Goal: Task Accomplishment & Management: Manage account settings

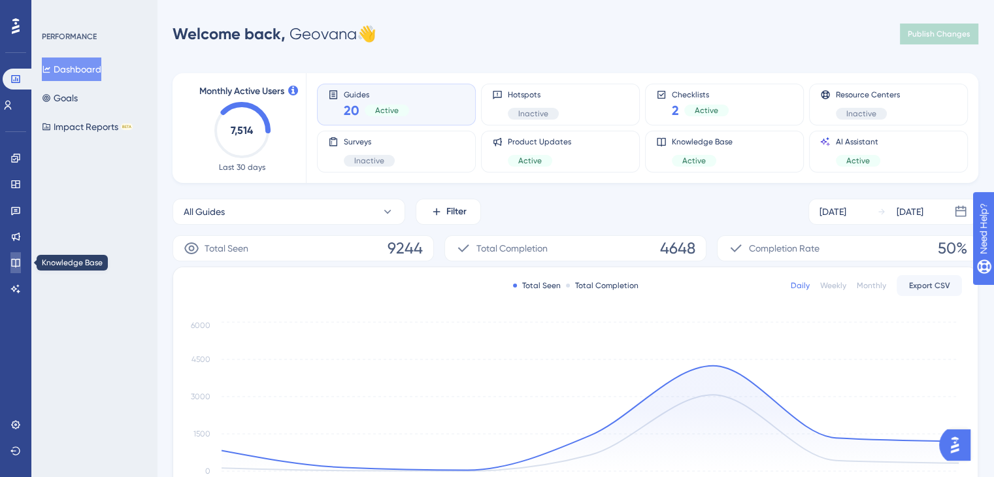
click at [13, 270] on link at bounding box center [15, 262] width 10 height 21
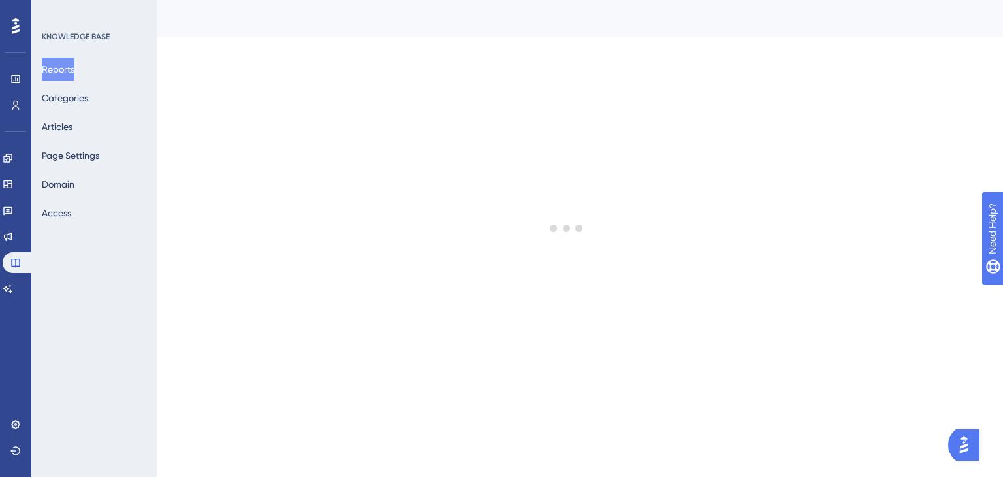
click at [105, 104] on div "Reports Categories Articles Page Settings Domain Access" at bounding box center [95, 140] width 106 height 167
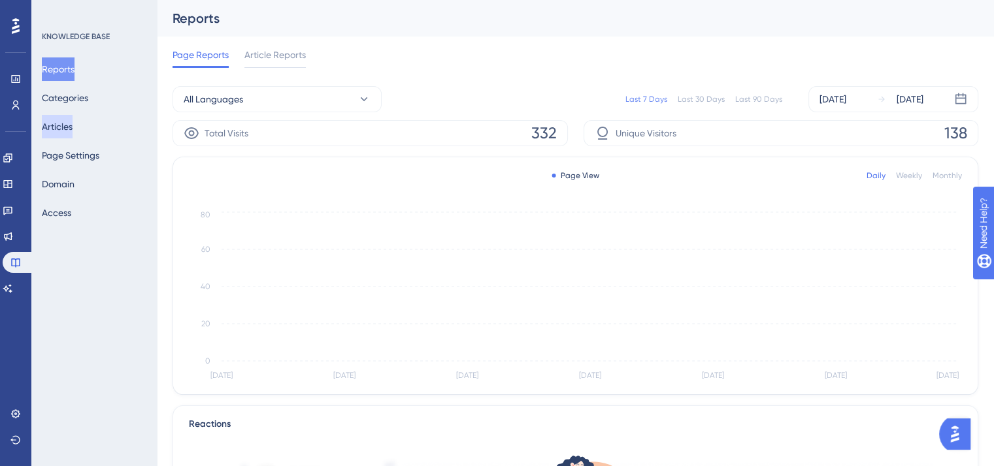
click at [73, 133] on button "Articles" at bounding box center [57, 127] width 31 height 24
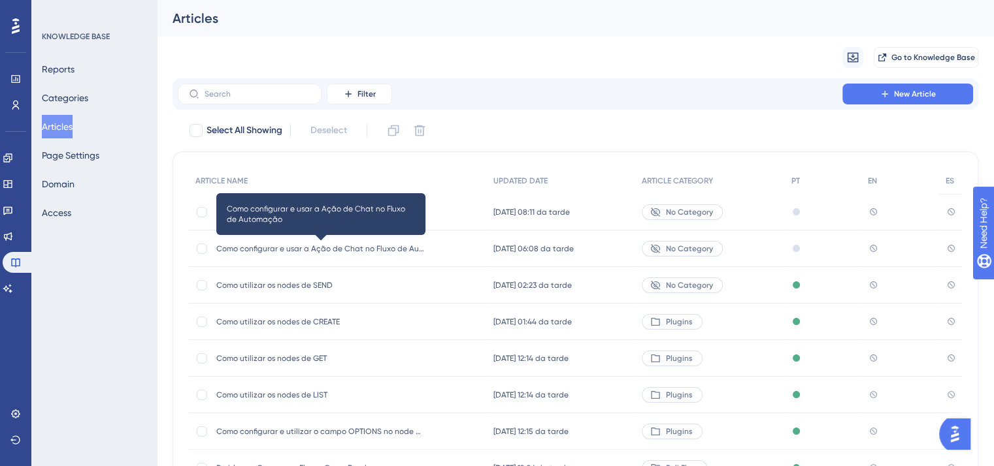
click at [251, 248] on span "Como configurar e usar a Ação de Chat no Fluxo de Automação" at bounding box center [320, 249] width 209 height 10
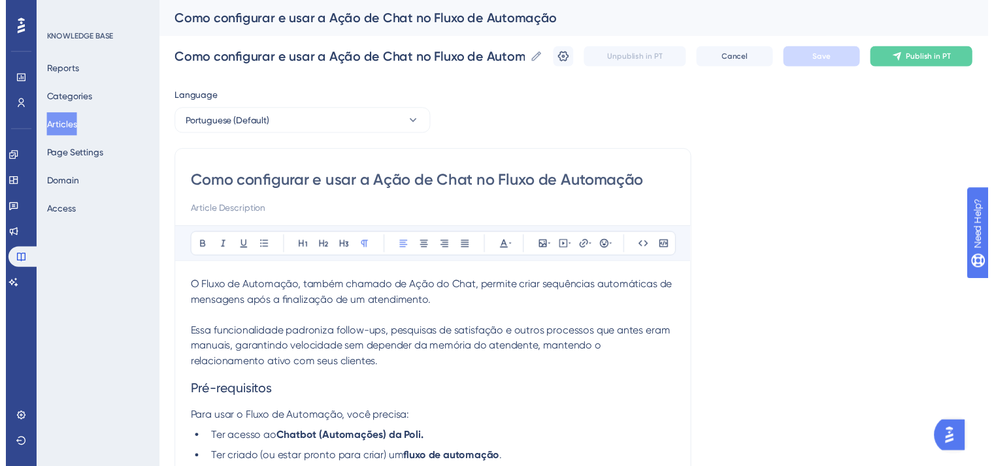
scroll to position [1518, 0]
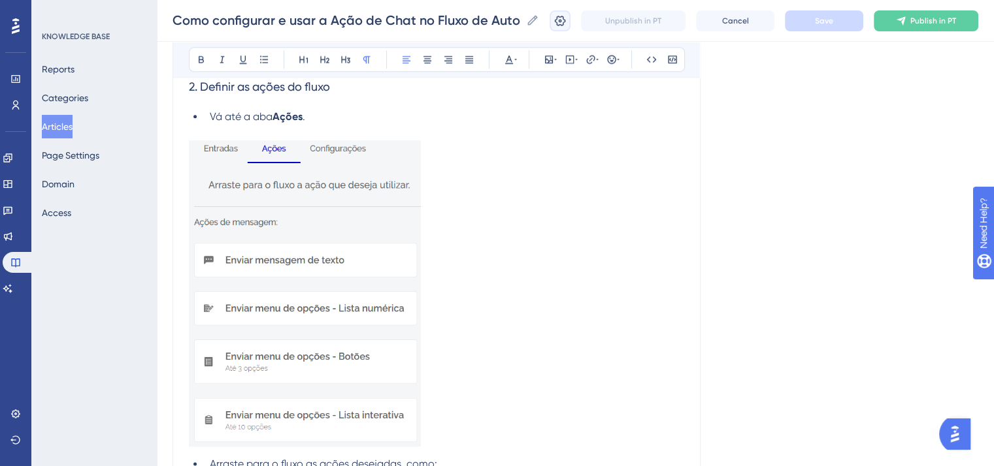
click at [566, 14] on icon at bounding box center [559, 20] width 13 height 13
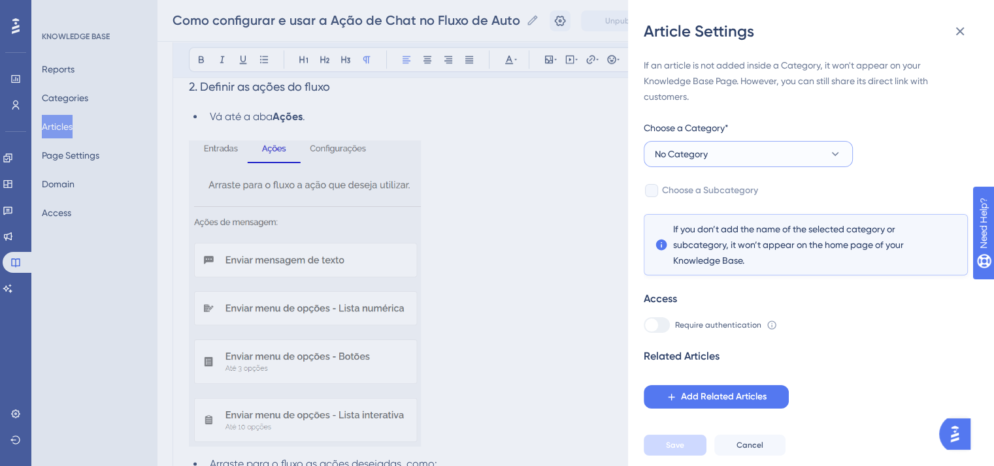
click at [703, 155] on span "No Category" at bounding box center [681, 154] width 53 height 16
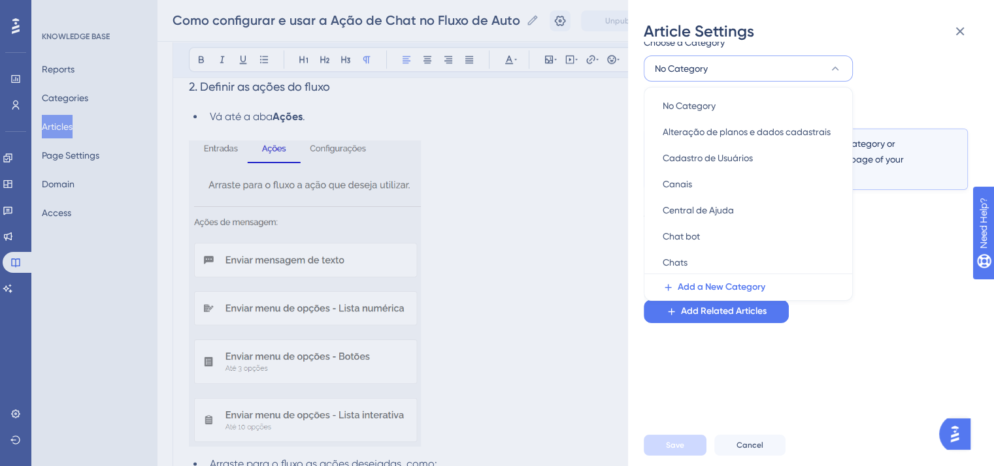
scroll to position [0, 0]
click at [772, 233] on div "Chat bot Chat bot" at bounding box center [747, 239] width 171 height 26
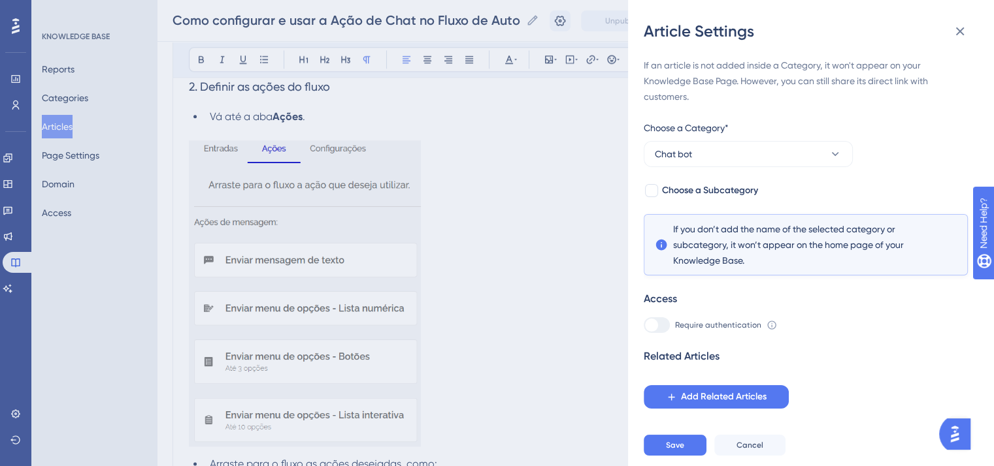
click at [675, 199] on div "If an article is not added inside a Category, it won't appear on your Knowledge…" at bounding box center [805, 232] width 324 height 351
click at [685, 195] on span "Choose a Subcategory" at bounding box center [710, 191] width 96 height 16
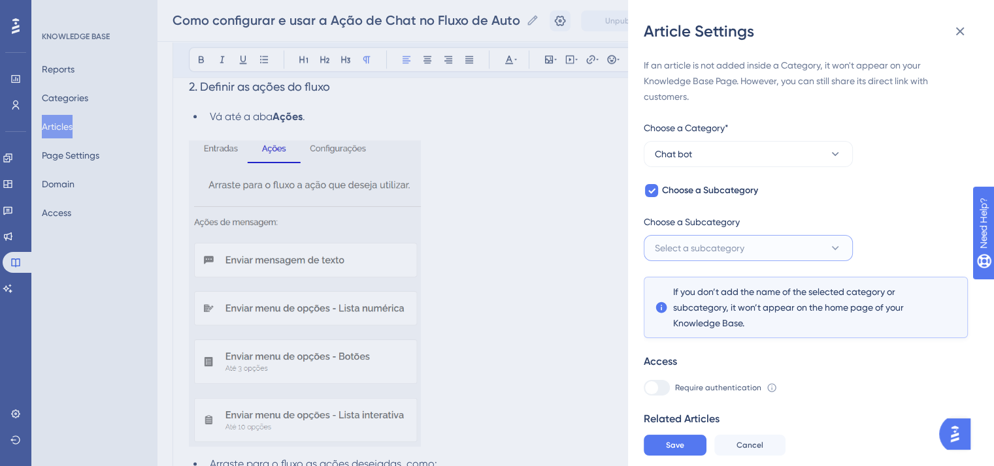
click at [706, 244] on span "Select a subcategory" at bounding box center [699, 248] width 89 height 16
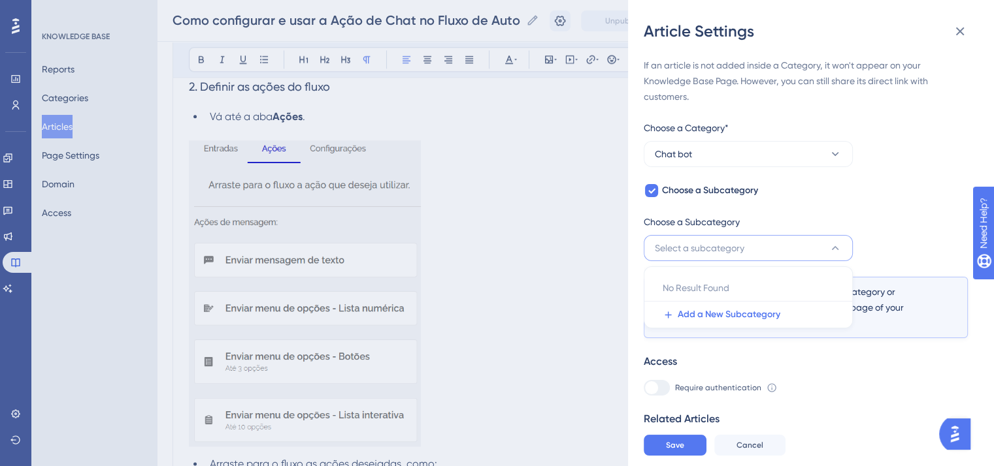
scroll to position [37, 0]
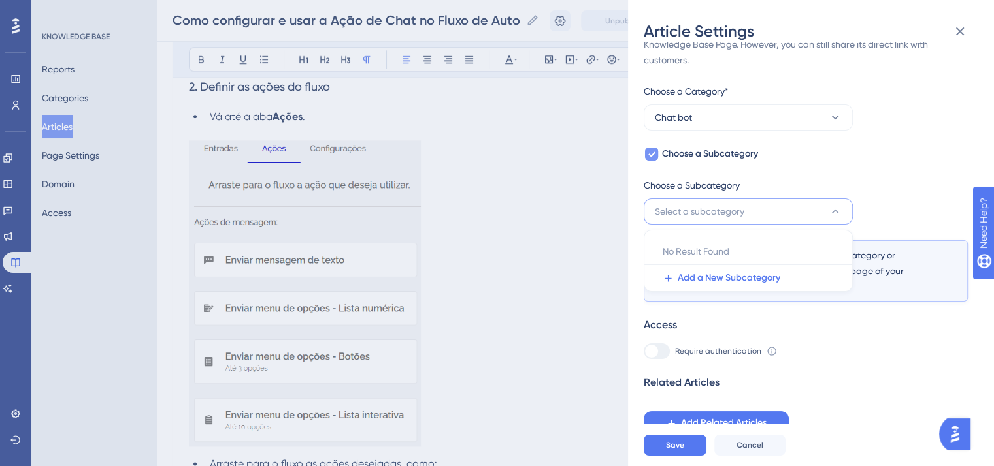
click at [663, 155] on span "Choose a Subcategory" at bounding box center [710, 154] width 96 height 16
checkbox input "false"
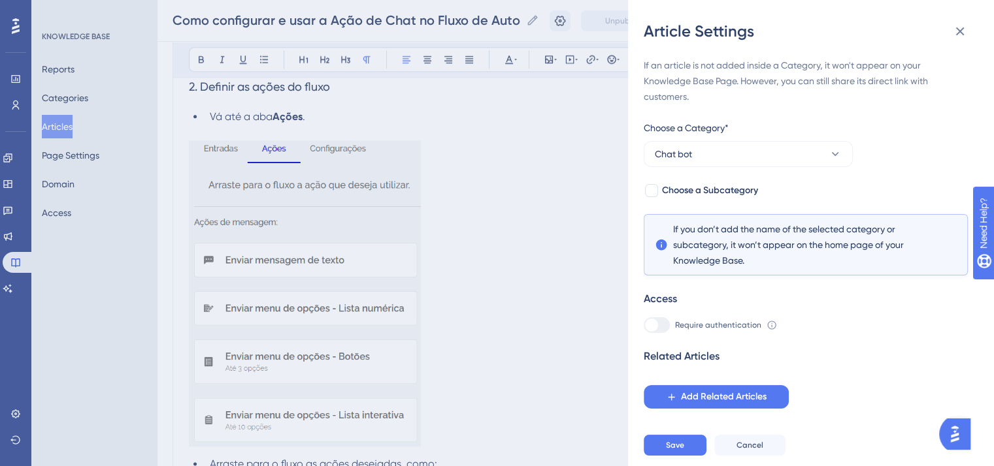
scroll to position [1926, 0]
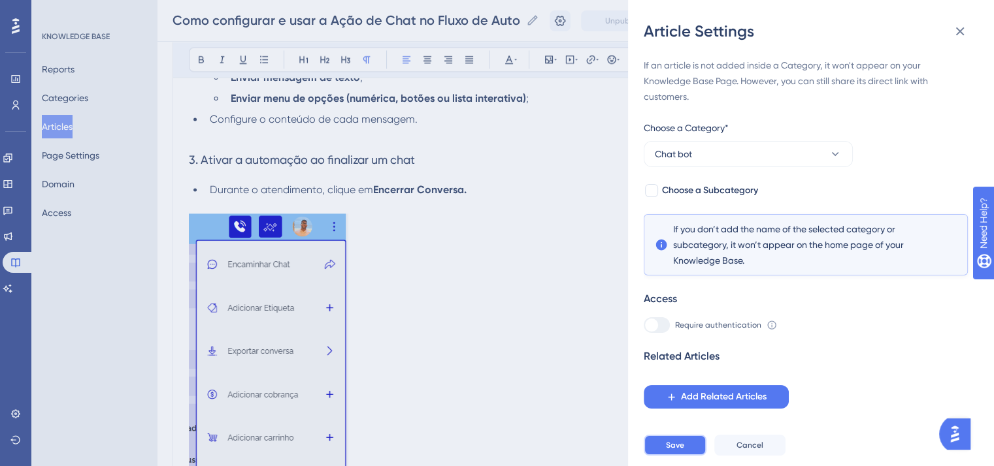
click at [674, 456] on button "Save" at bounding box center [674, 445] width 63 height 21
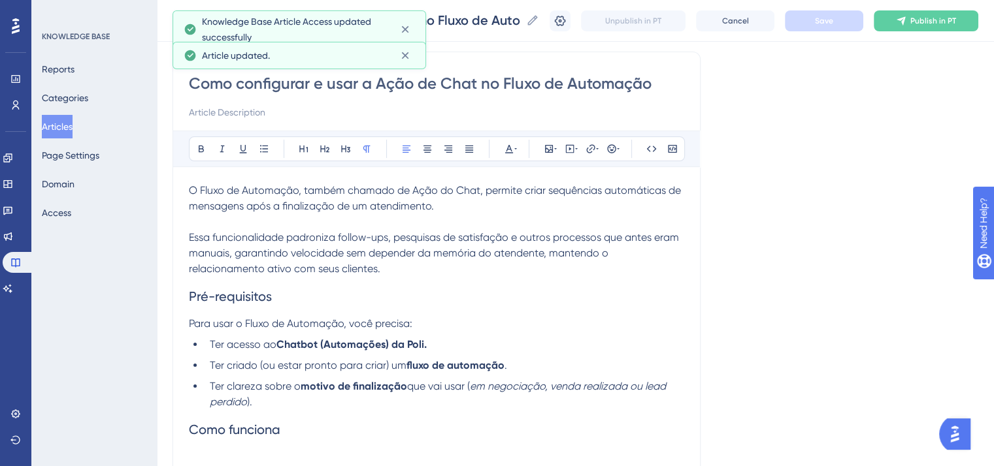
scroll to position [0, 0]
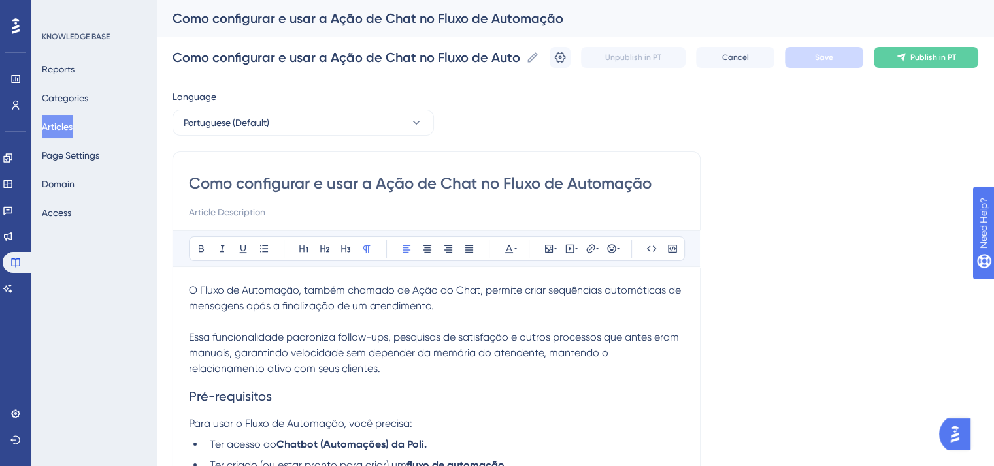
click at [944, 69] on div "Como configurar e usar a Ação de Chat no Fluxo de Automação Como configurar e u…" at bounding box center [574, 58] width 805 height 42
click at [944, 56] on span "Publish in PT" at bounding box center [933, 57] width 46 height 10
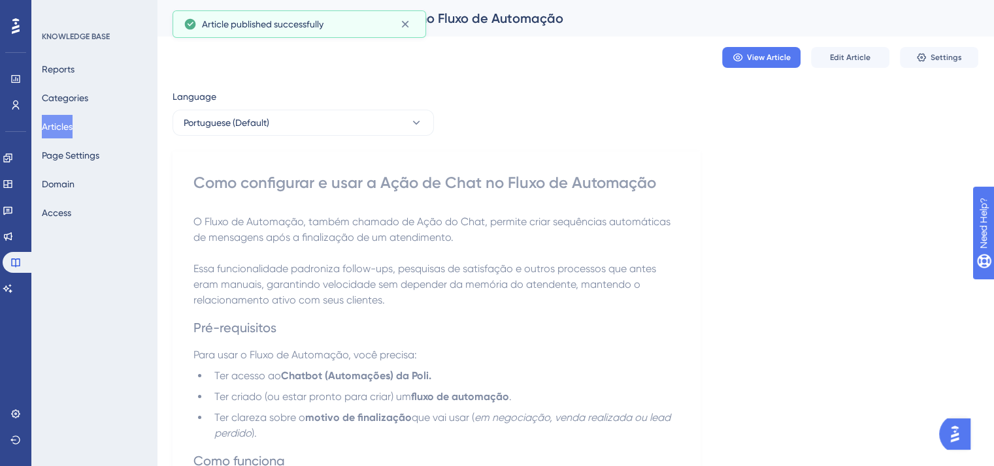
click at [50, 125] on button "Articles" at bounding box center [57, 127] width 31 height 24
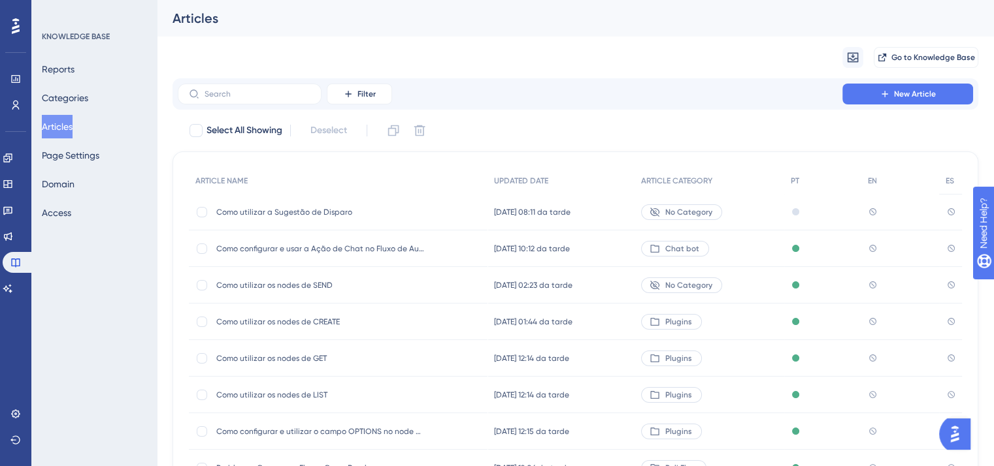
click at [259, 208] on span "Como utilizar a Sugestão de Disparo" at bounding box center [320, 212] width 209 height 10
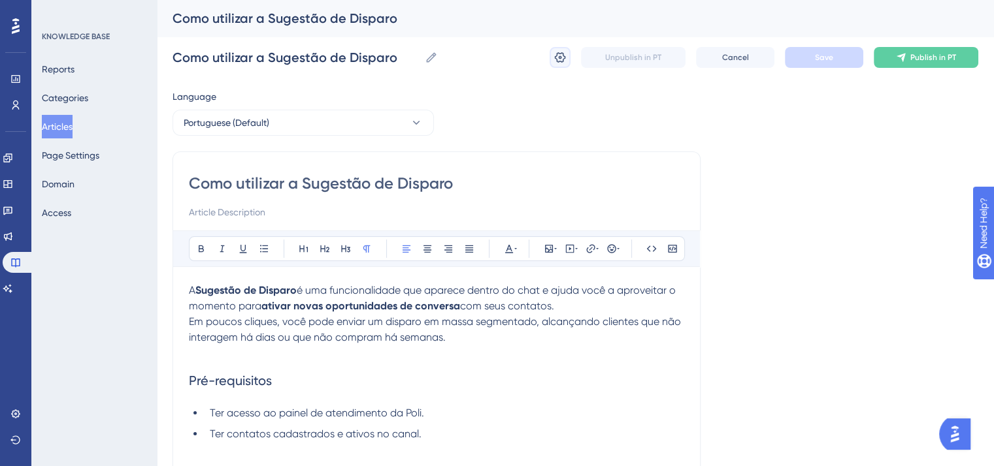
click at [564, 53] on icon at bounding box center [559, 57] width 13 height 13
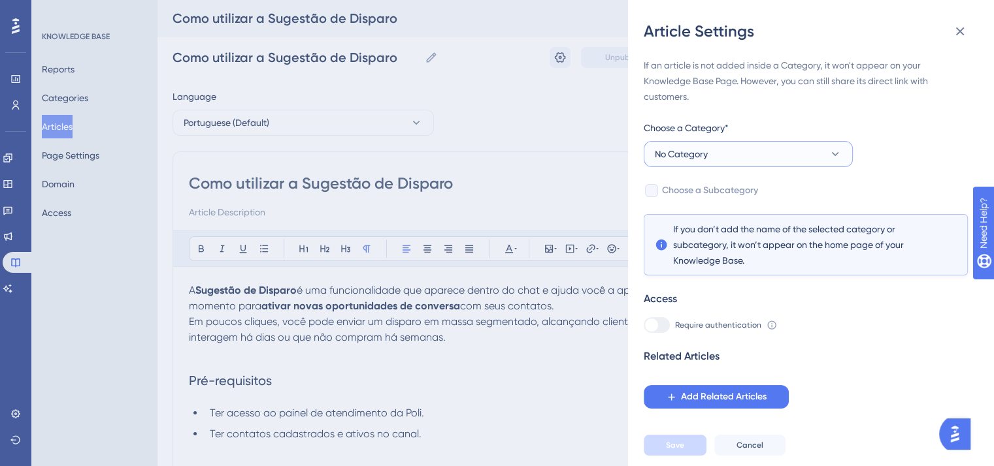
click at [797, 150] on button "No Category" at bounding box center [747, 154] width 209 height 26
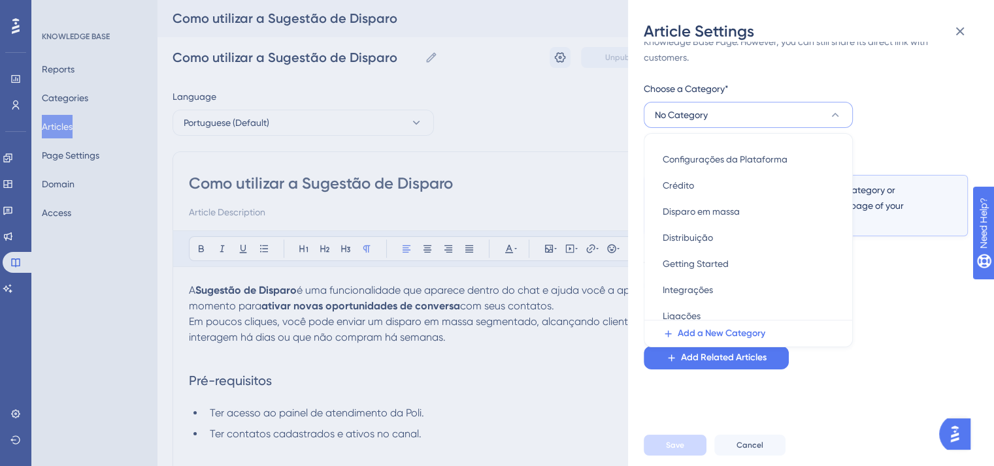
scroll to position [203, 0]
click at [776, 191] on div "Disparo em massa Disparo em massa" at bounding box center [747, 187] width 171 height 26
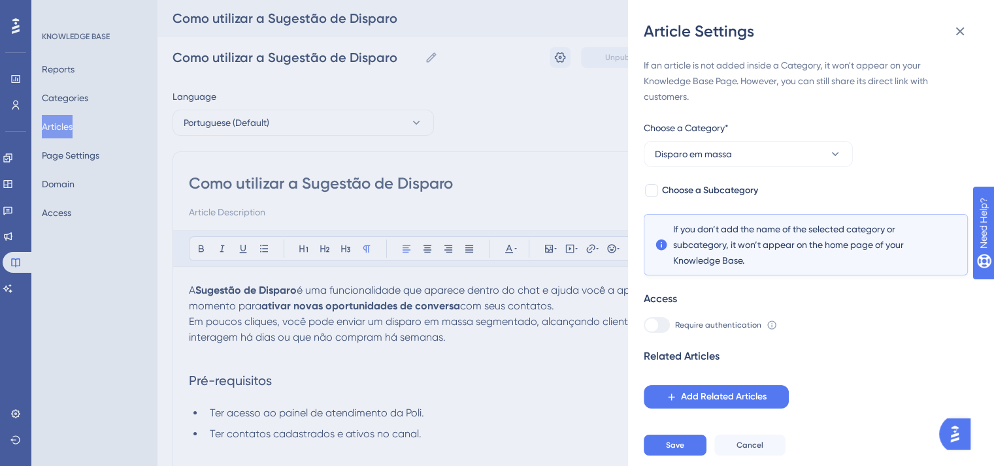
scroll to position [0, 0]
click at [682, 451] on span "Save" at bounding box center [675, 445] width 18 height 10
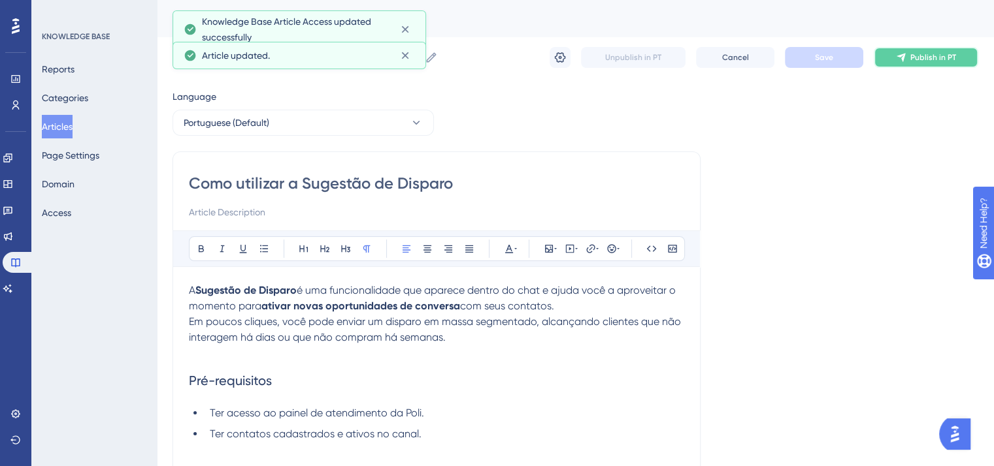
click at [917, 56] on span "Publish in PT" at bounding box center [933, 57] width 46 height 10
